Goal: Check status: Check status

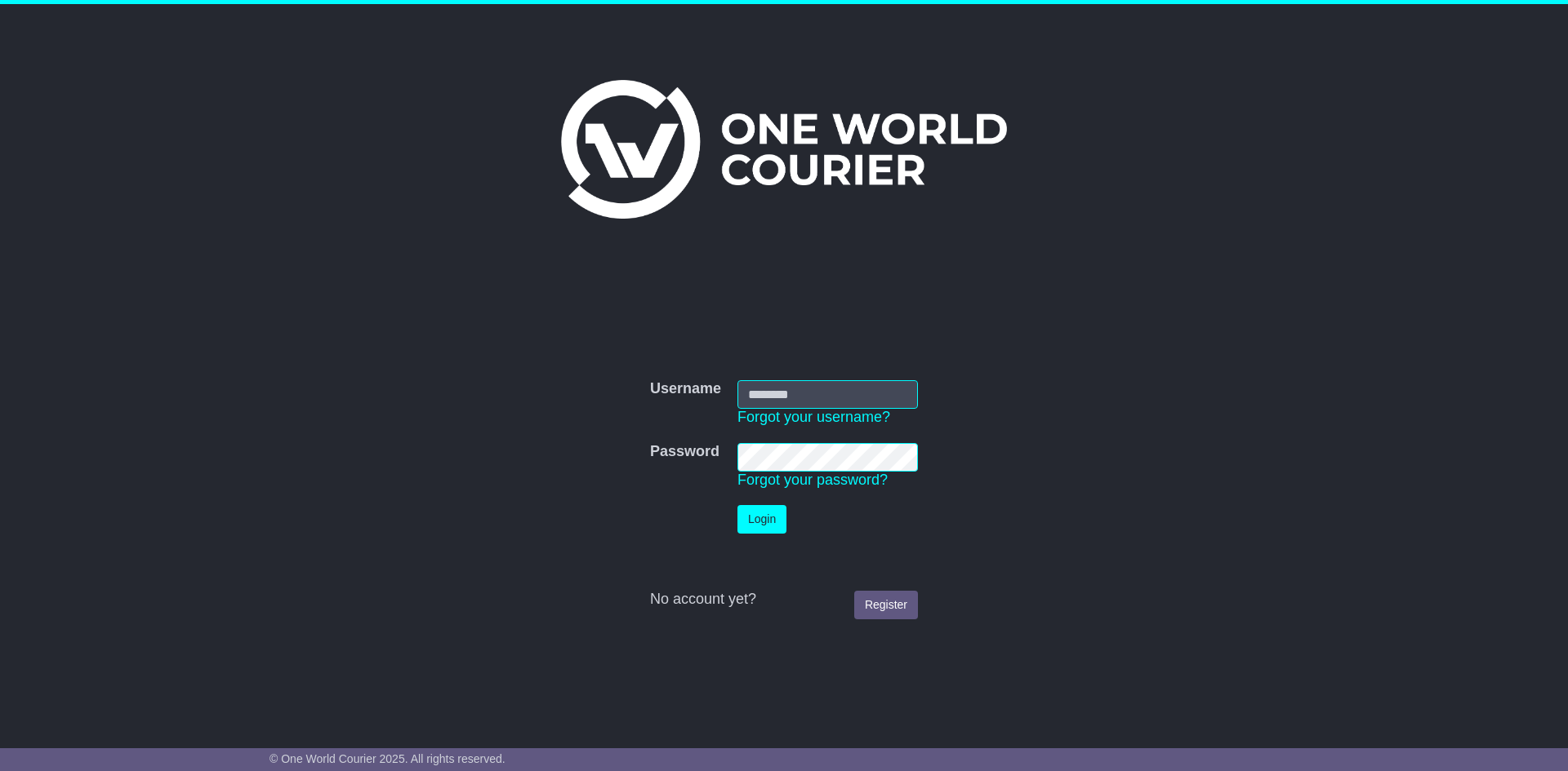
type input "**********"
click at [775, 526] on button "Login" at bounding box center [761, 519] width 49 height 28
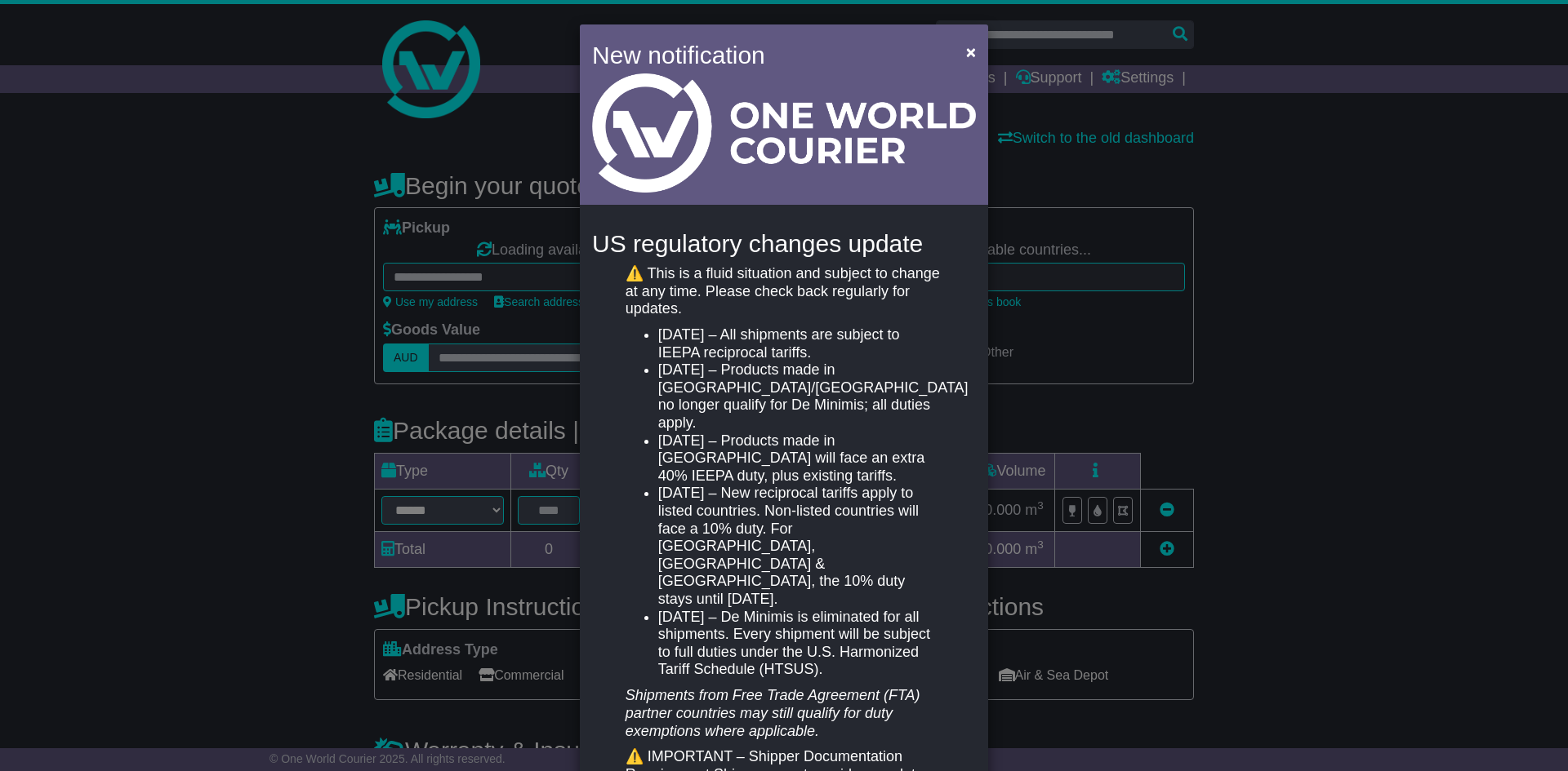
select select "**"
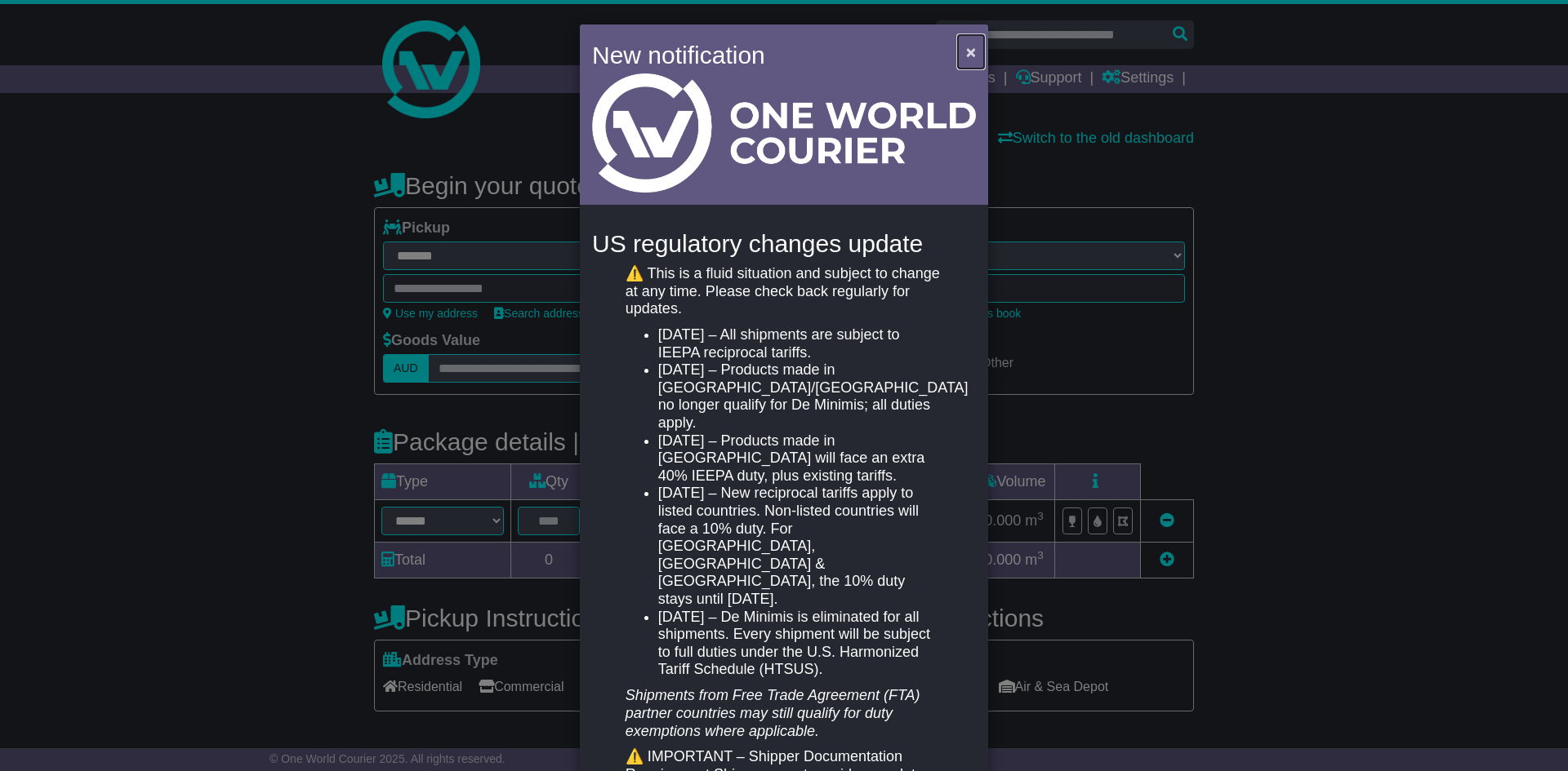
click at [966, 56] on span "×" at bounding box center [970, 51] width 10 height 19
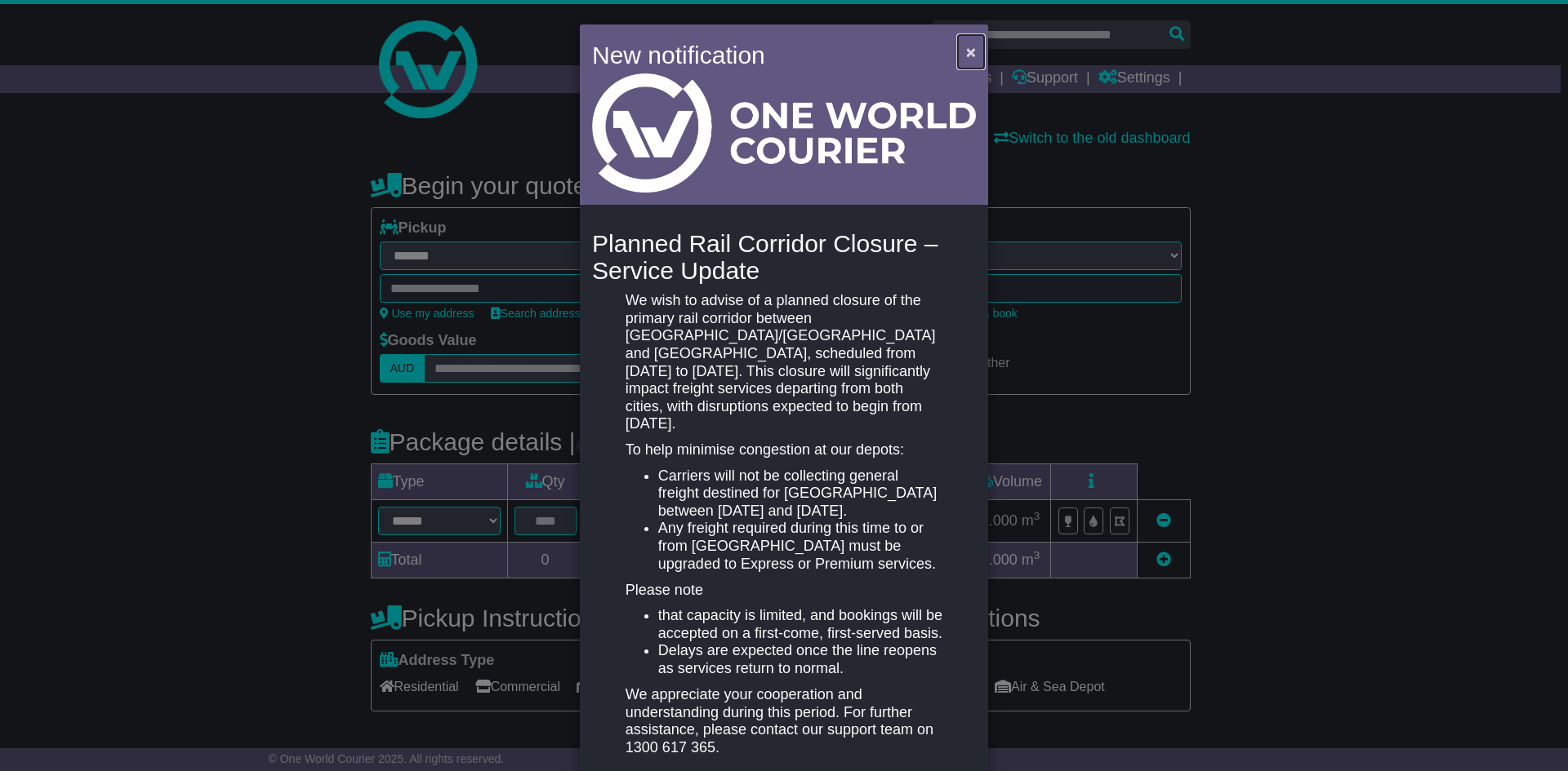
click at [966, 54] on span "×" at bounding box center [970, 51] width 10 height 19
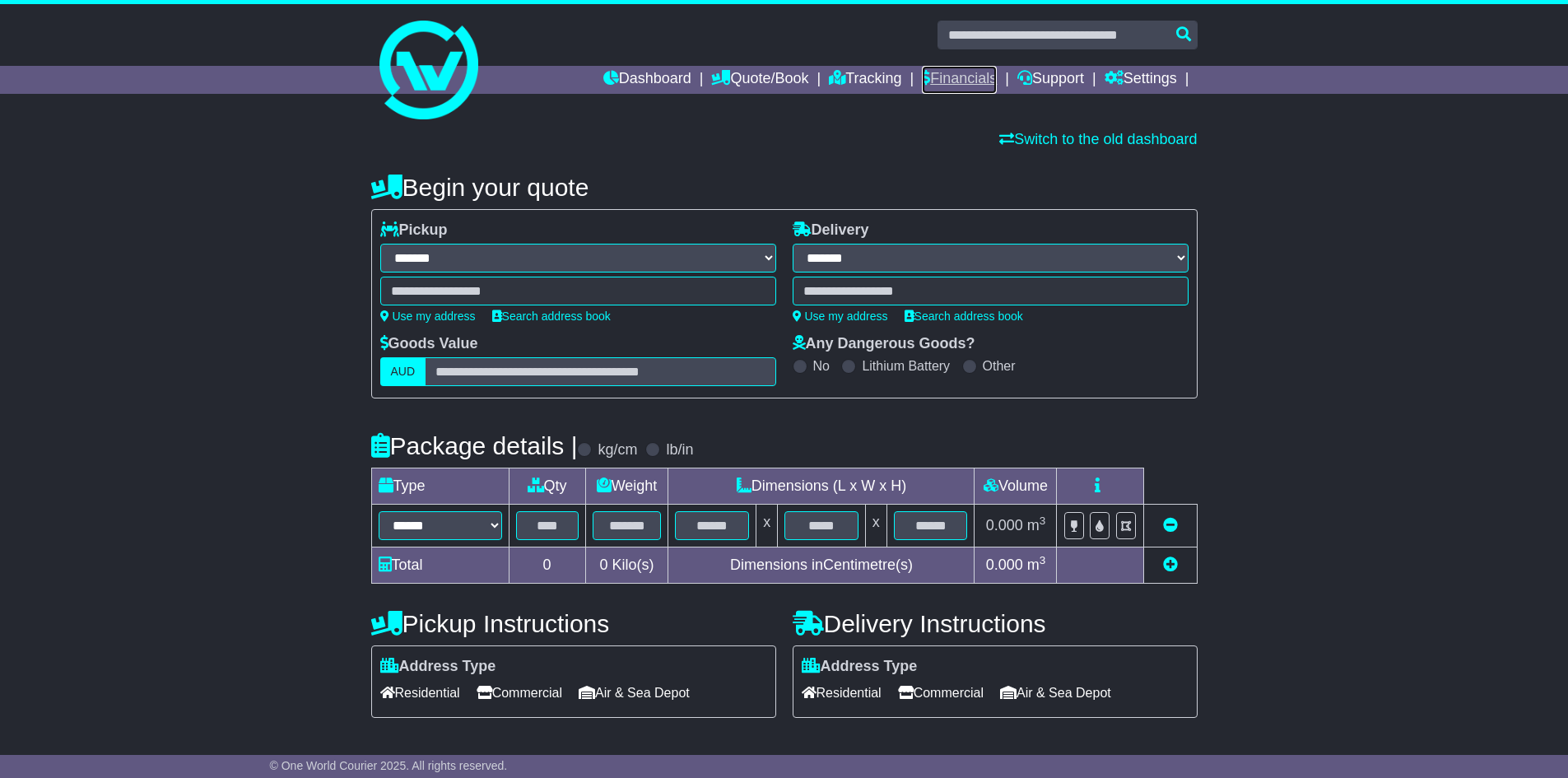
click at [926, 79] on link "Financials" at bounding box center [960, 80] width 75 height 28
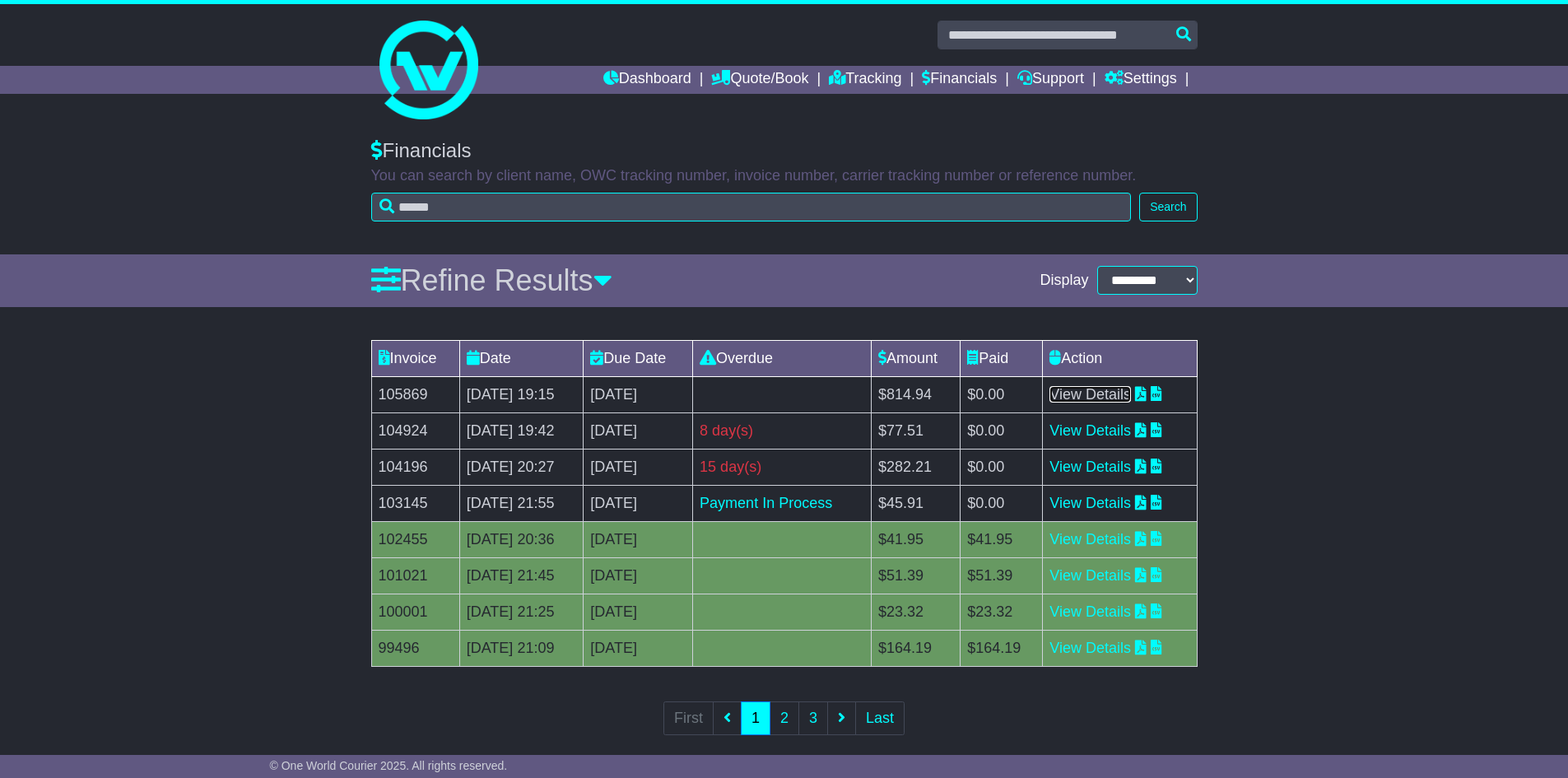
click at [1108, 394] on link "View Details" at bounding box center [1090, 394] width 81 height 17
click at [1109, 392] on link "View Details" at bounding box center [1090, 394] width 81 height 17
click at [1131, 509] on link "View Details" at bounding box center [1090, 503] width 81 height 17
click at [1104, 468] on link "View Details" at bounding box center [1090, 466] width 81 height 17
click at [633, 74] on link "Dashboard" at bounding box center [647, 80] width 88 height 28
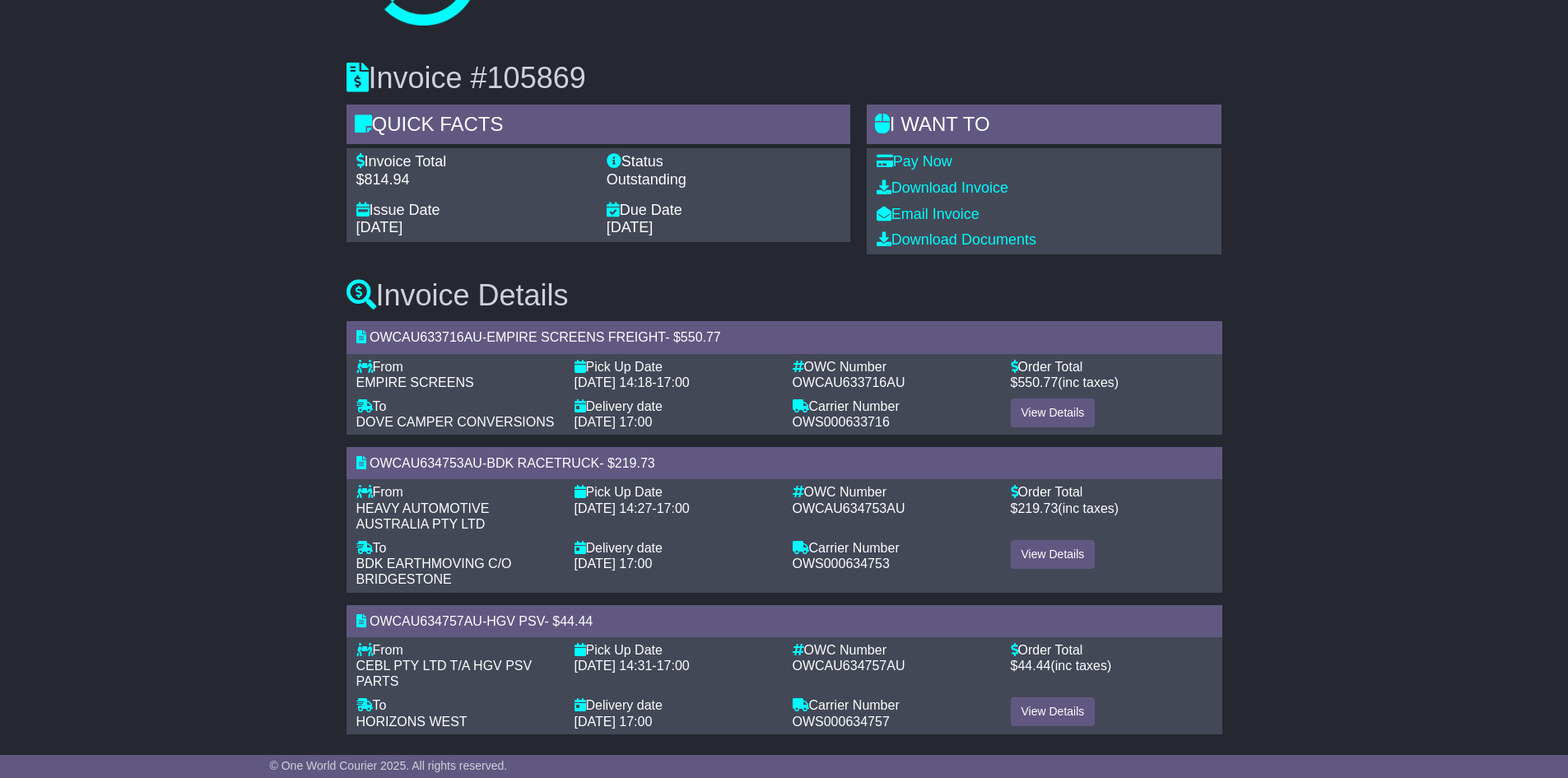
scroll to position [104, 0]
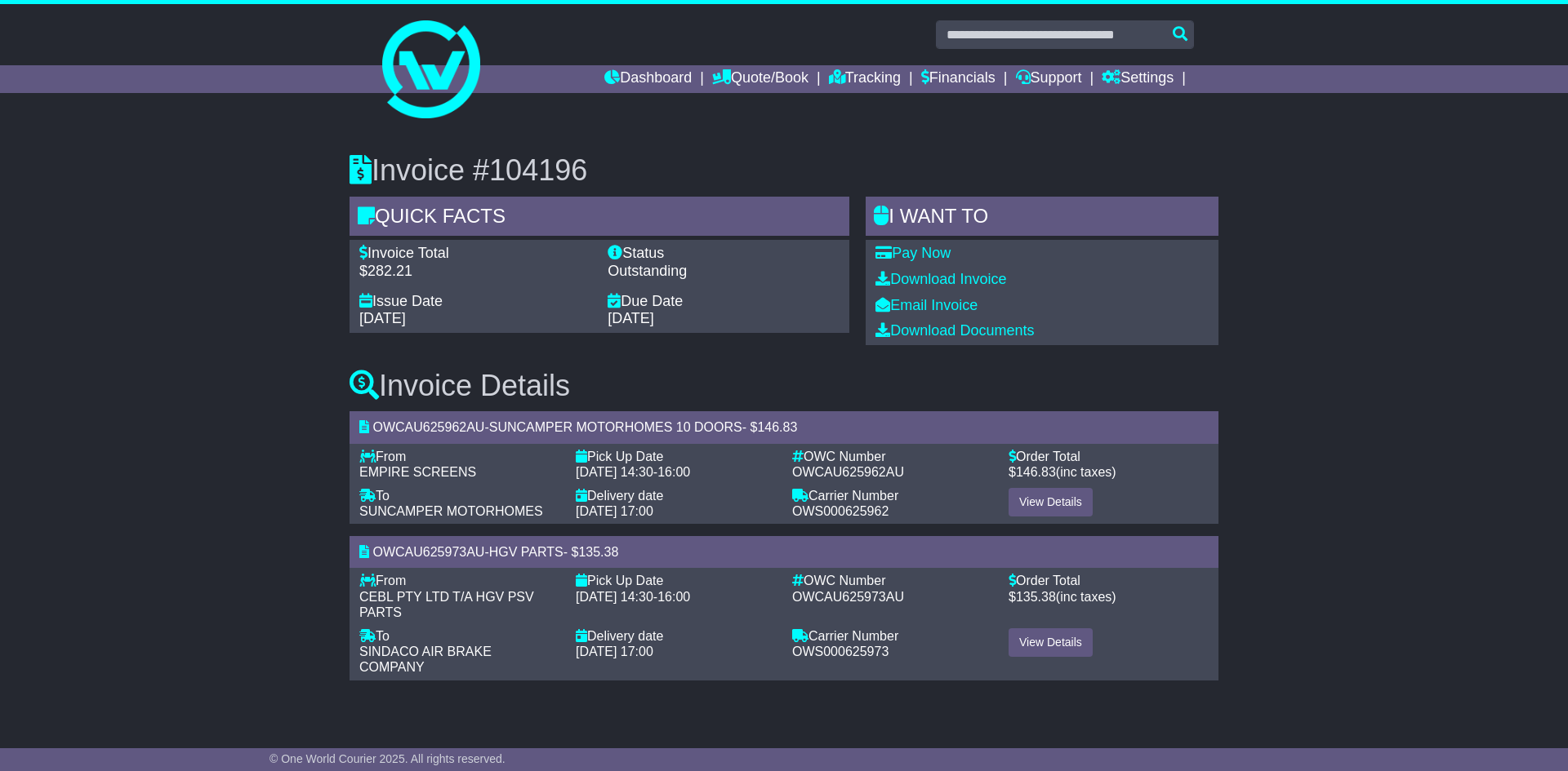
drag, startPoint x: 1004, startPoint y: 293, endPoint x: 1308, endPoint y: 165, distance: 329.8
click at [1308, 165] on div "Invoice #104196 Quick Facts Invoice Total $282.21 Status Outstanding Issue Date…" at bounding box center [784, 411] width 1568 height 580
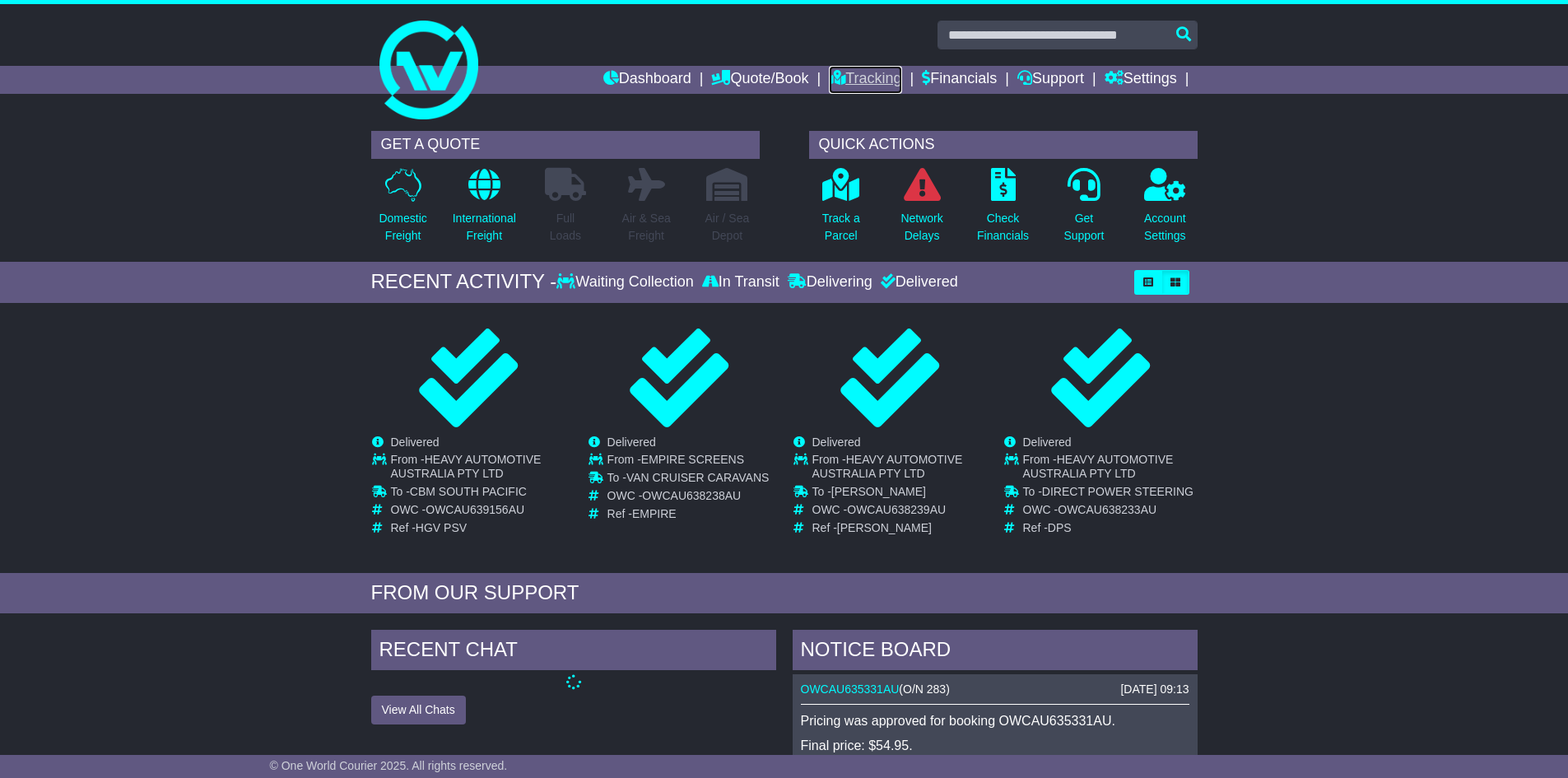
click at [886, 76] on link "Tracking" at bounding box center [865, 80] width 72 height 28
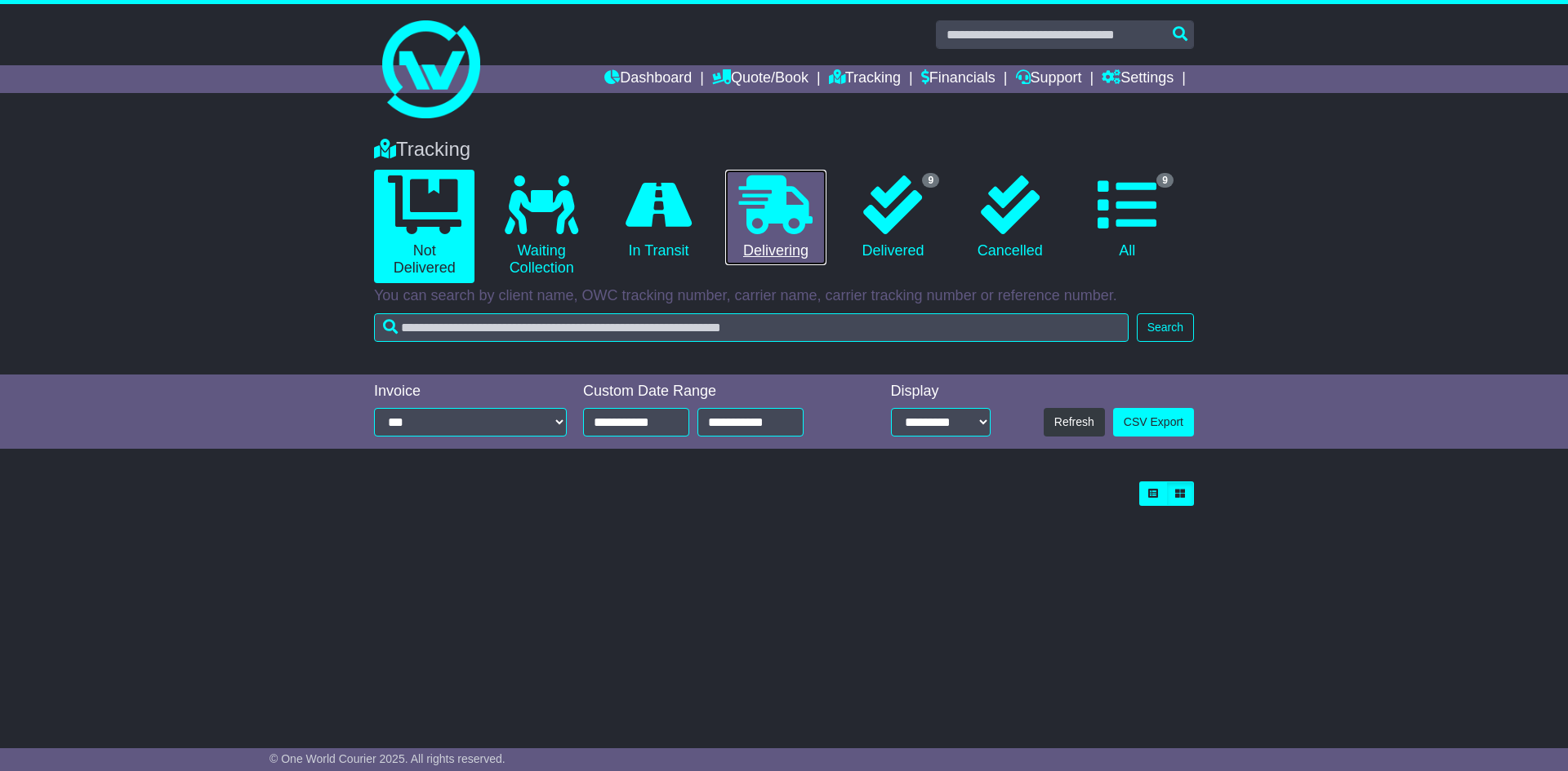
click at [741, 231] on icon at bounding box center [775, 205] width 74 height 59
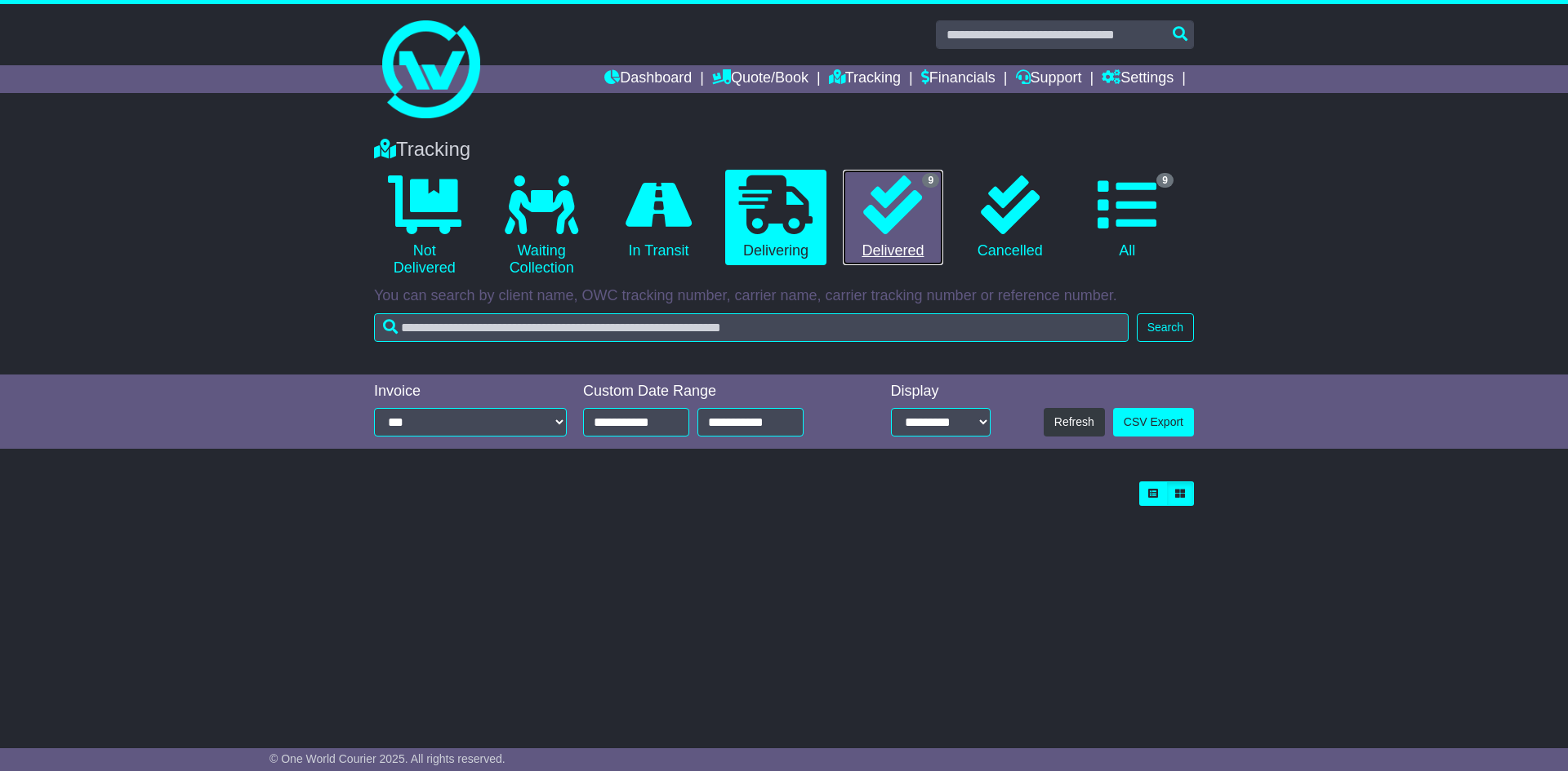
click at [886, 214] on icon at bounding box center [892, 205] width 59 height 59
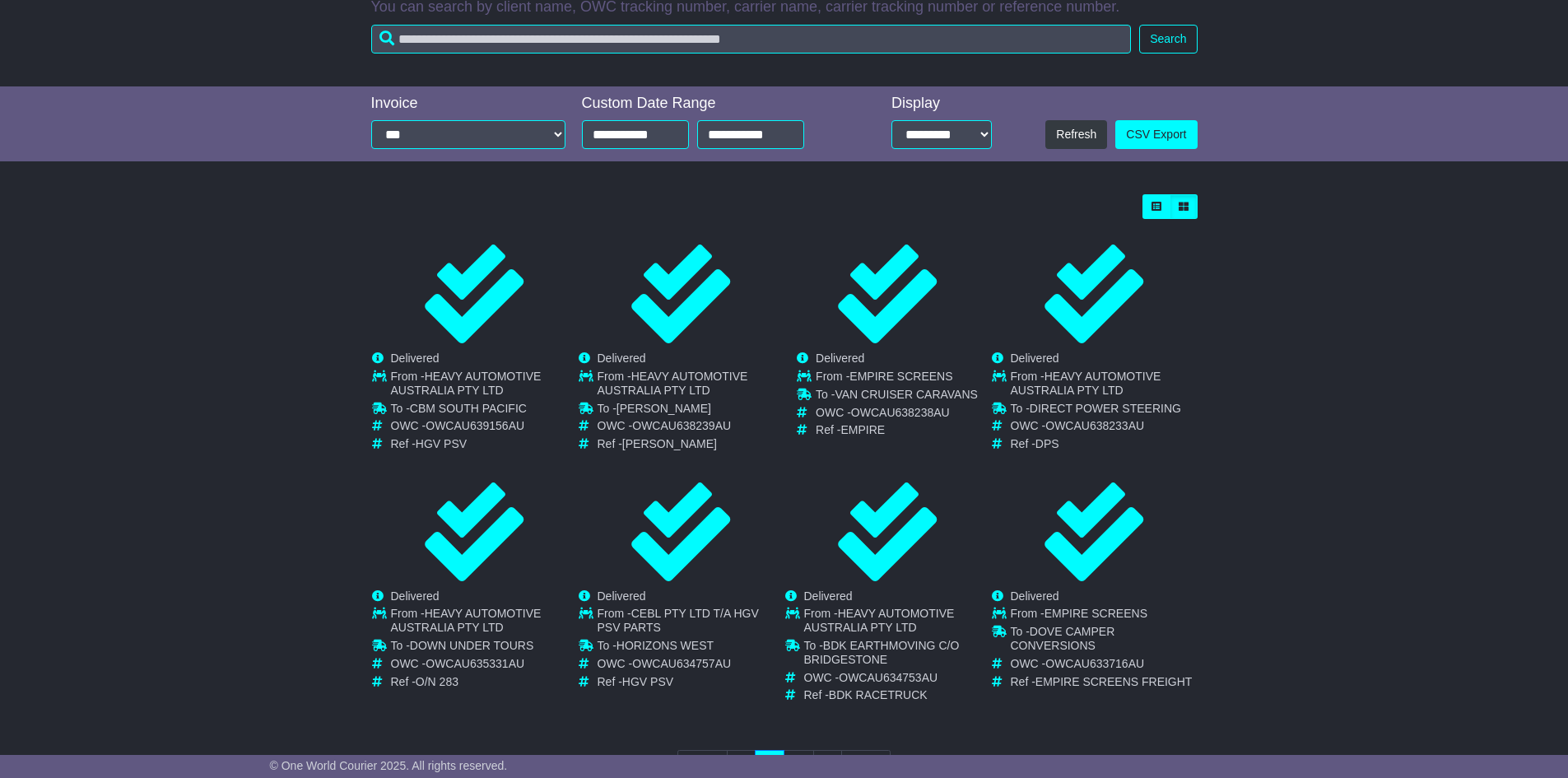
scroll to position [330, 0]
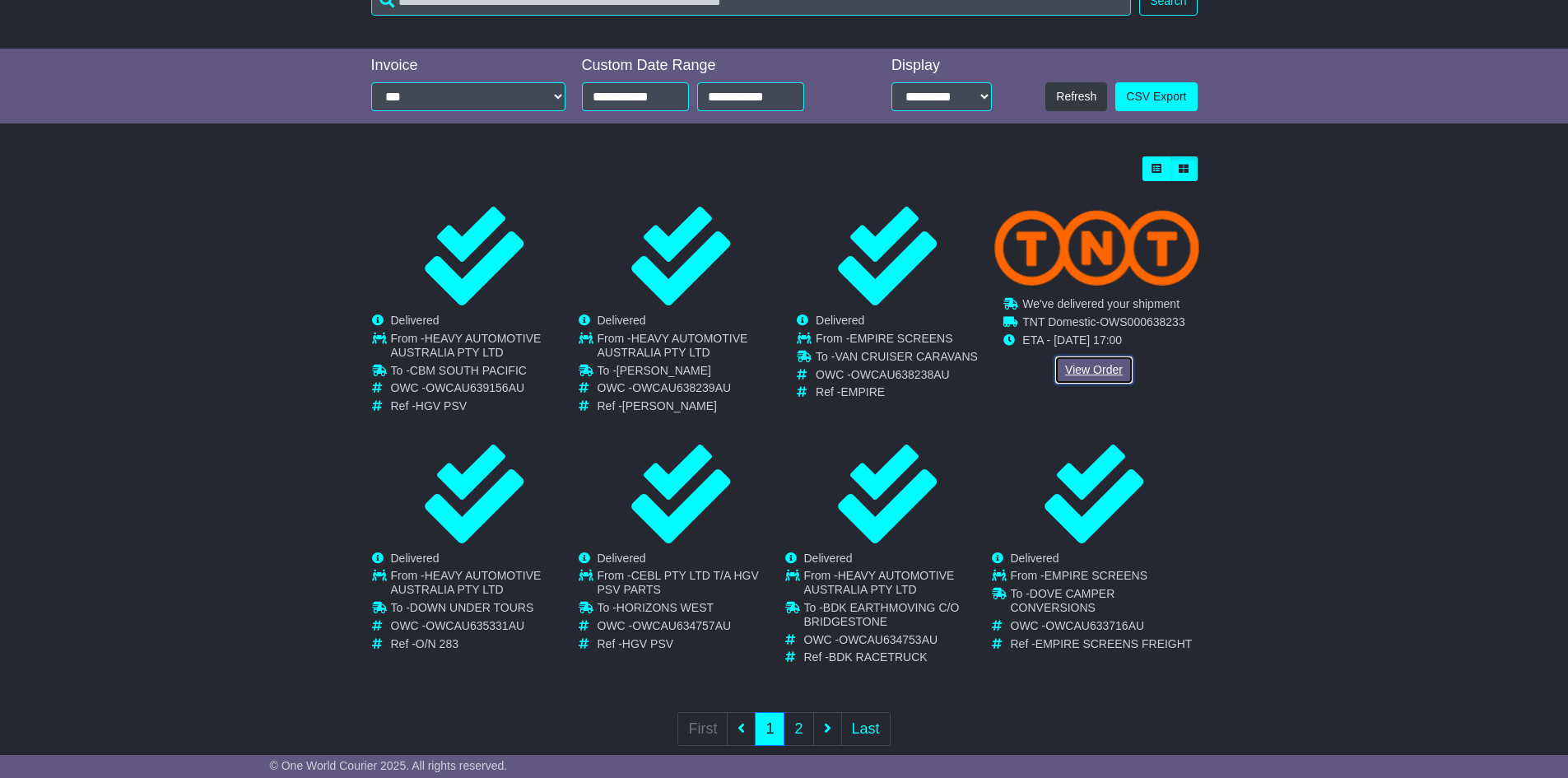
click at [1113, 365] on link "View Order" at bounding box center [1094, 369] width 79 height 29
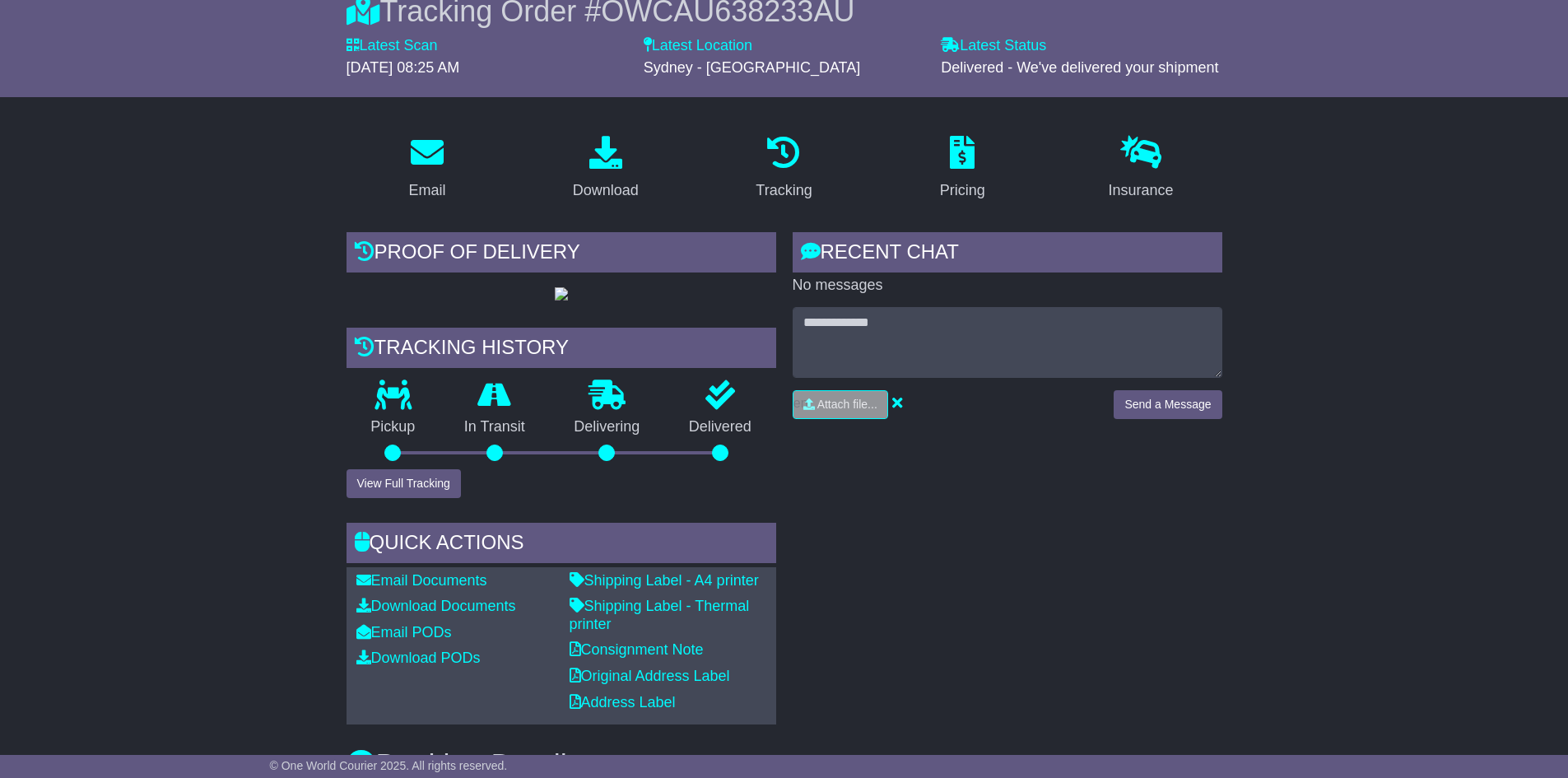
scroll to position [82, 0]
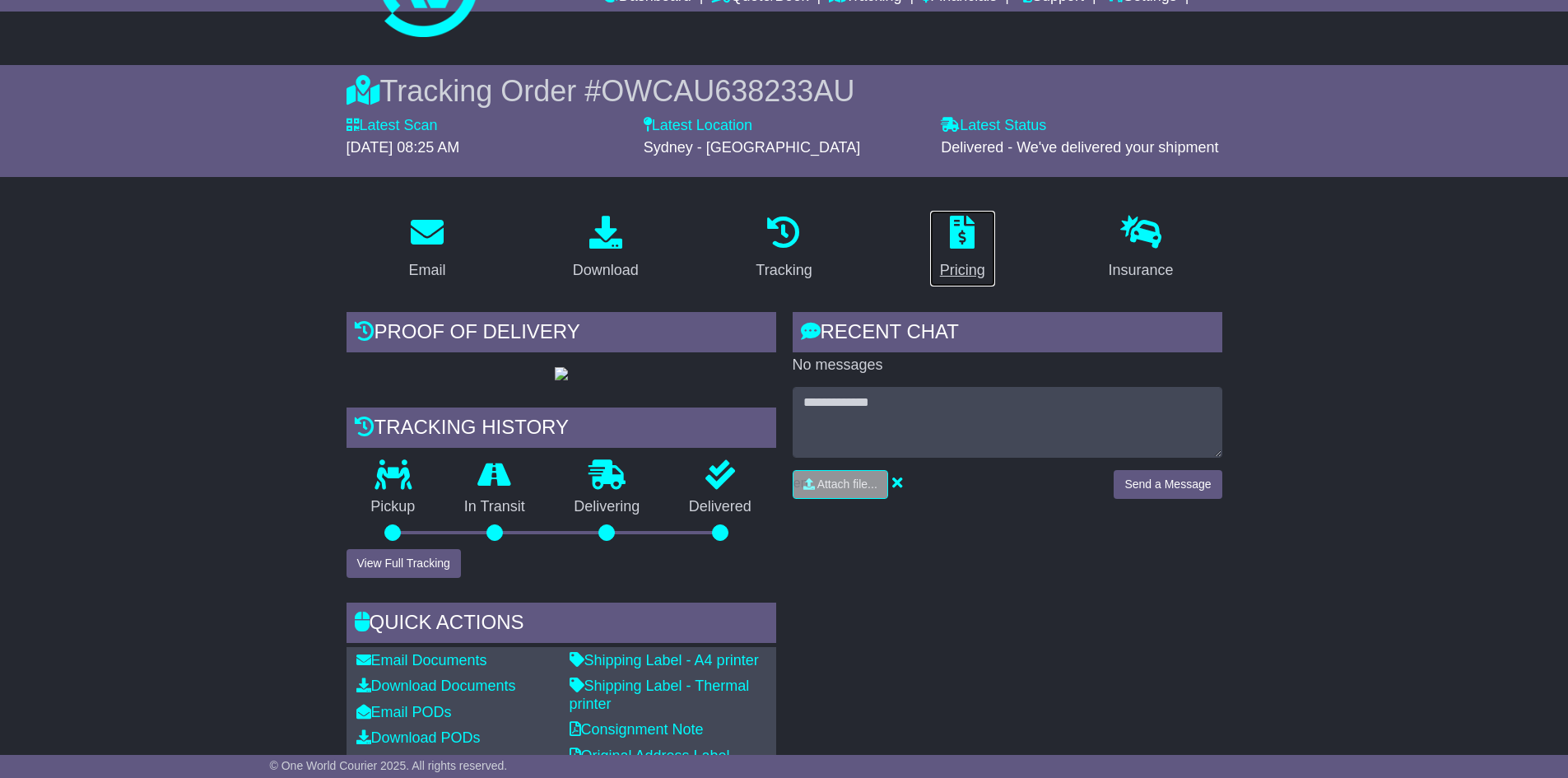
click at [947, 265] on div "Pricing" at bounding box center [963, 270] width 46 height 22
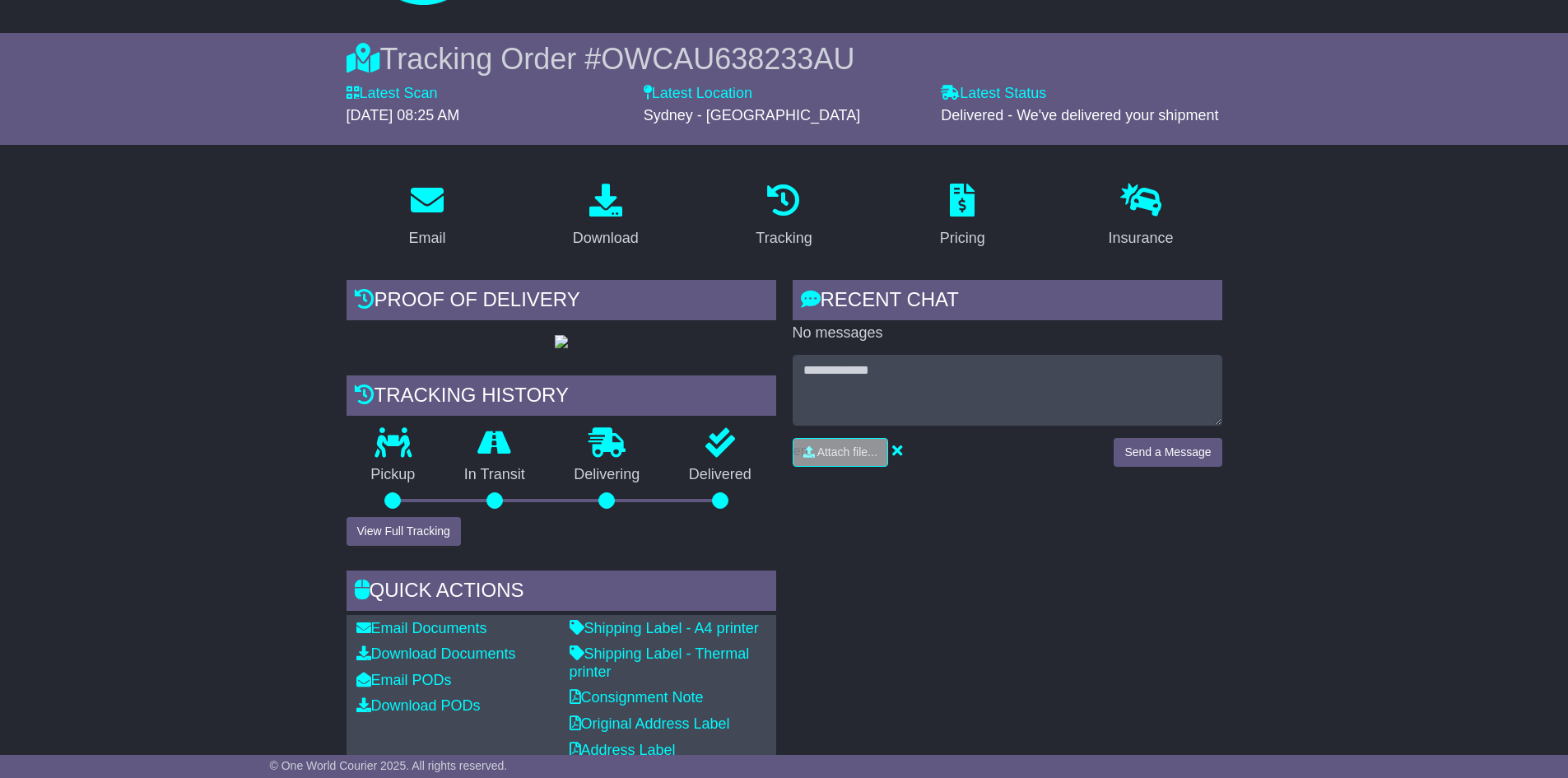
scroll to position [330, 0]
